Goal: Task Accomplishment & Management: Complete application form

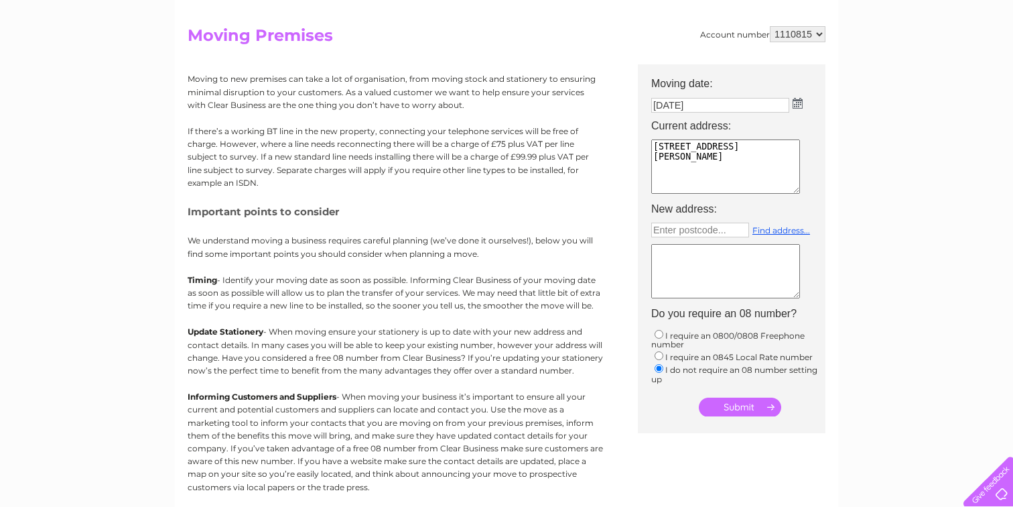
click at [738, 413] on input "submit" at bounding box center [740, 406] width 82 height 19
click at [698, 295] on textarea at bounding box center [726, 272] width 150 height 56
type textarea "companty closing"
click at [752, 415] on input "submit" at bounding box center [740, 406] width 82 height 19
click at [747, 406] on input "submit" at bounding box center [740, 406] width 82 height 19
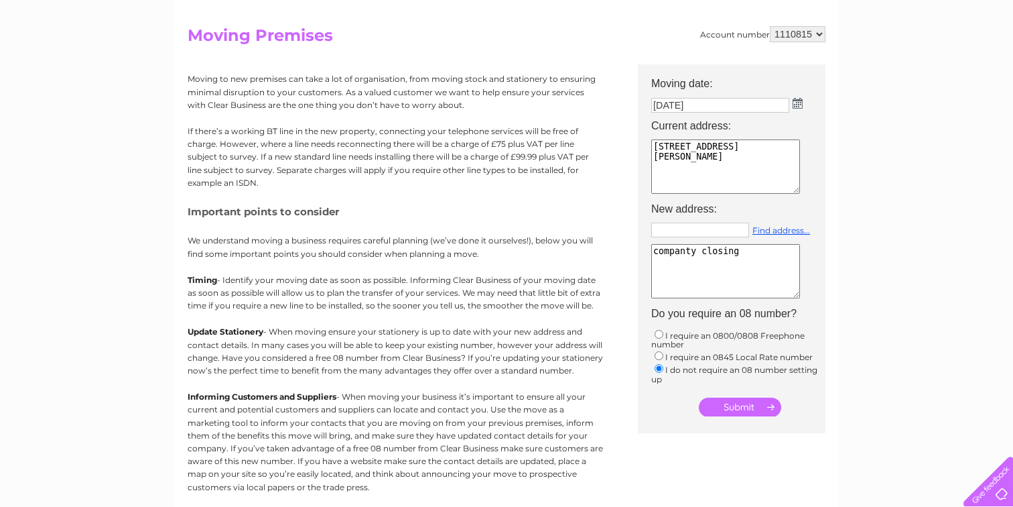
click at [698, 231] on input "text" at bounding box center [700, 229] width 98 height 15
type input "eh89tu"
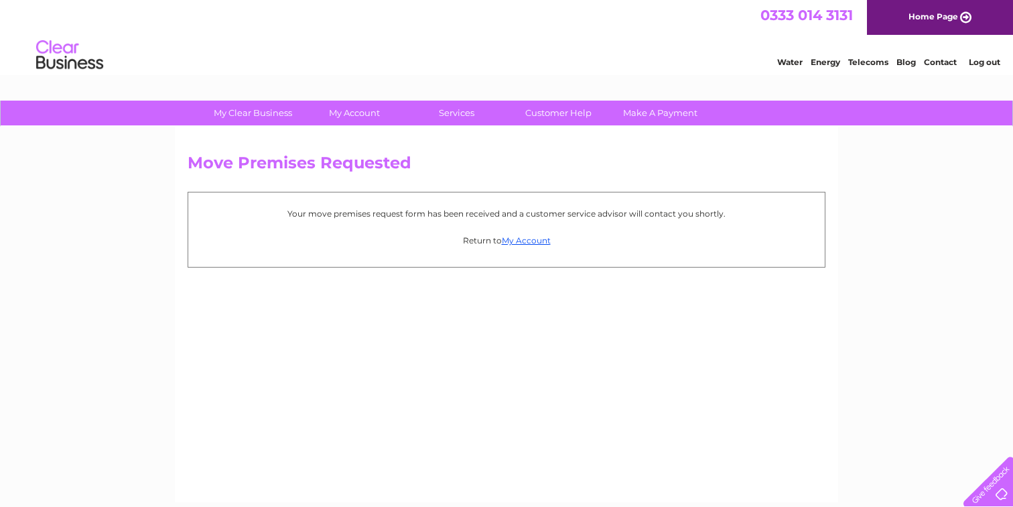
click at [542, 230] on div "Your move premises request form has been received and a customer service adviso…" at bounding box center [507, 229] width 638 height 75
click at [523, 241] on link "My Account" at bounding box center [526, 240] width 49 height 10
